Goal: Task Accomplishment & Management: Manage account settings

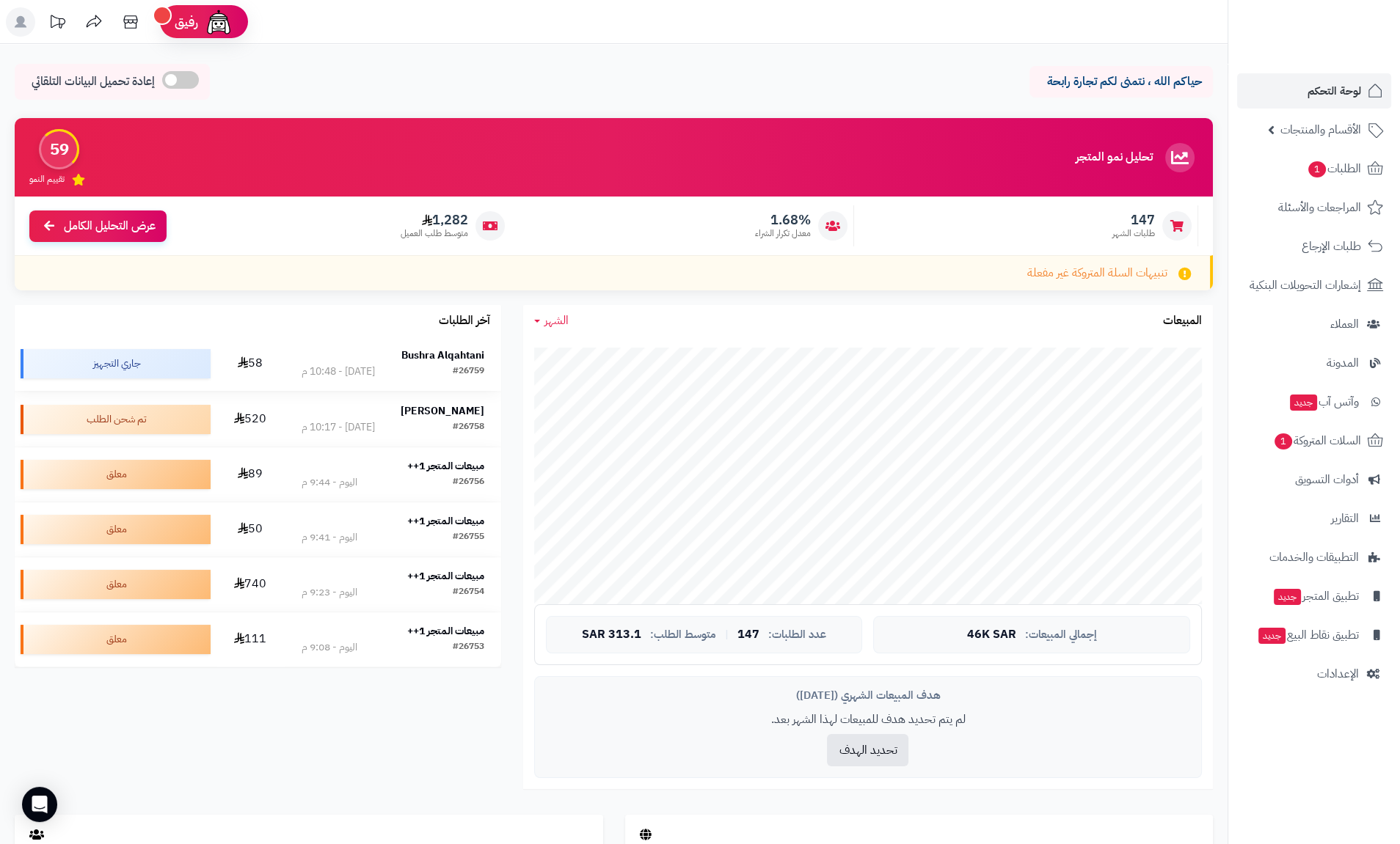
click at [416, 357] on strong "Bushra Alqahtani" at bounding box center [443, 355] width 83 height 15
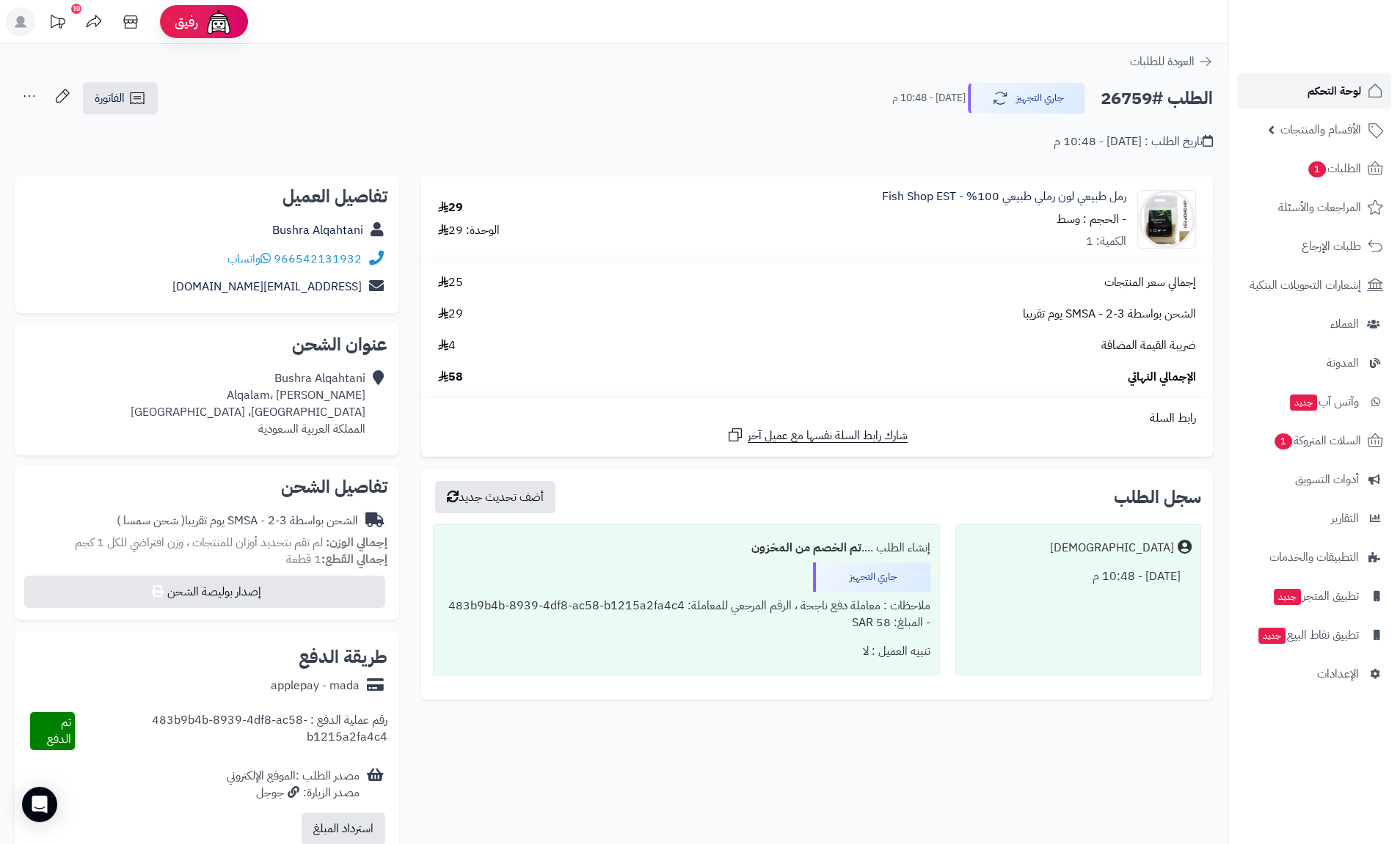
click at [1324, 89] on span "لوحة التحكم" at bounding box center [1334, 90] width 54 height 21
